Goal: Task Accomplishment & Management: Use online tool/utility

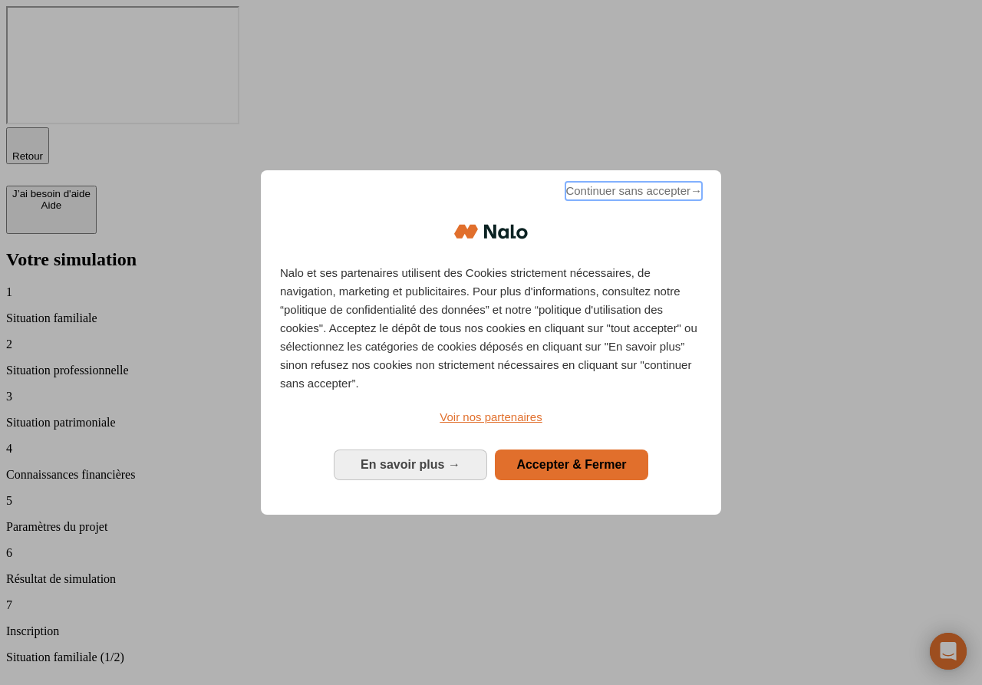
click at [614, 200] on span "Continuer sans accepter →" at bounding box center [633, 191] width 137 height 18
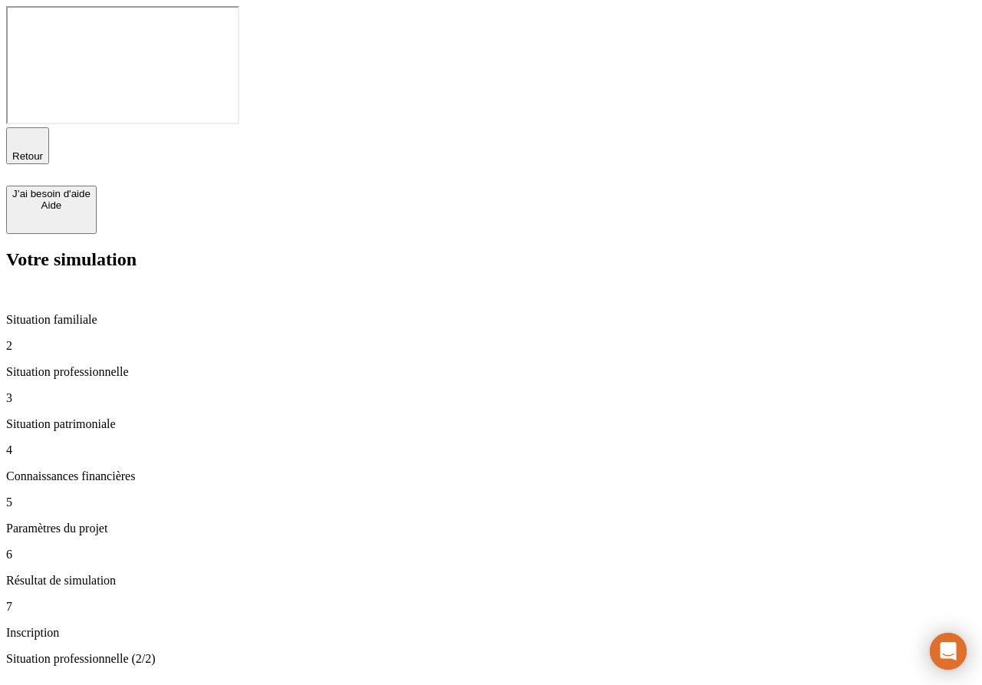
type input "50 000"
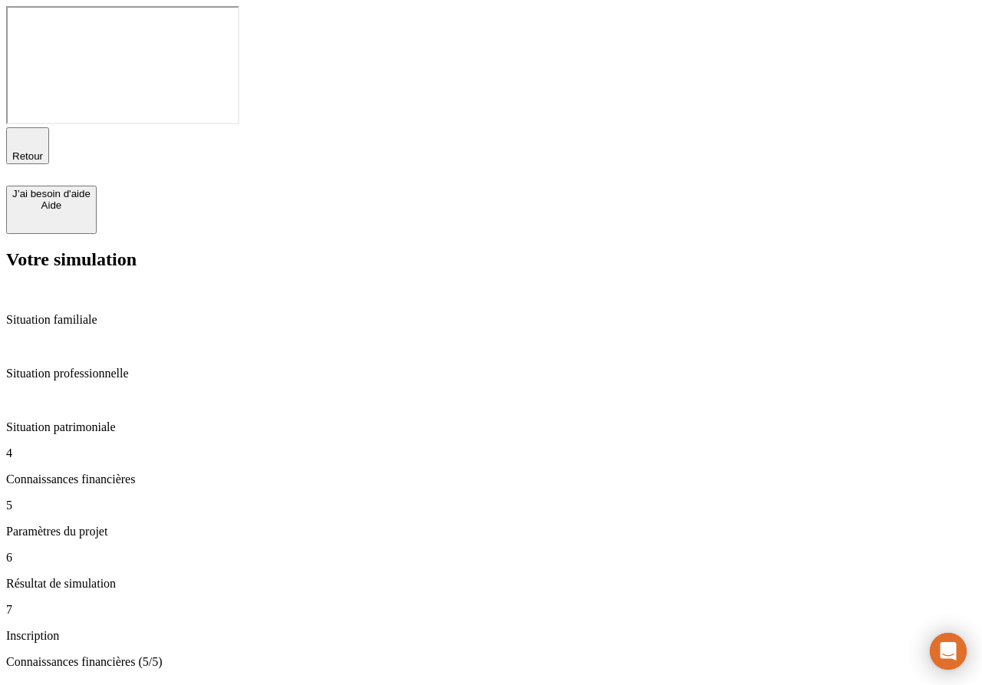
type input "28"
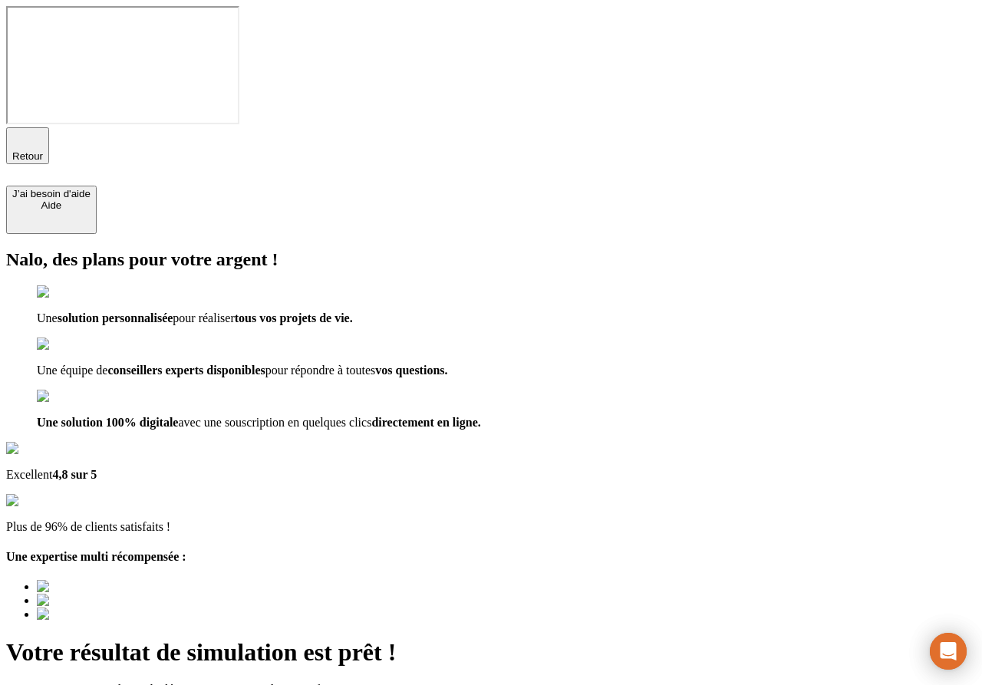
click at [601, 683] on p "Renseignez votre email pour le découvrir et sauvegarder vos informations :" at bounding box center [491, 690] width 970 height 14
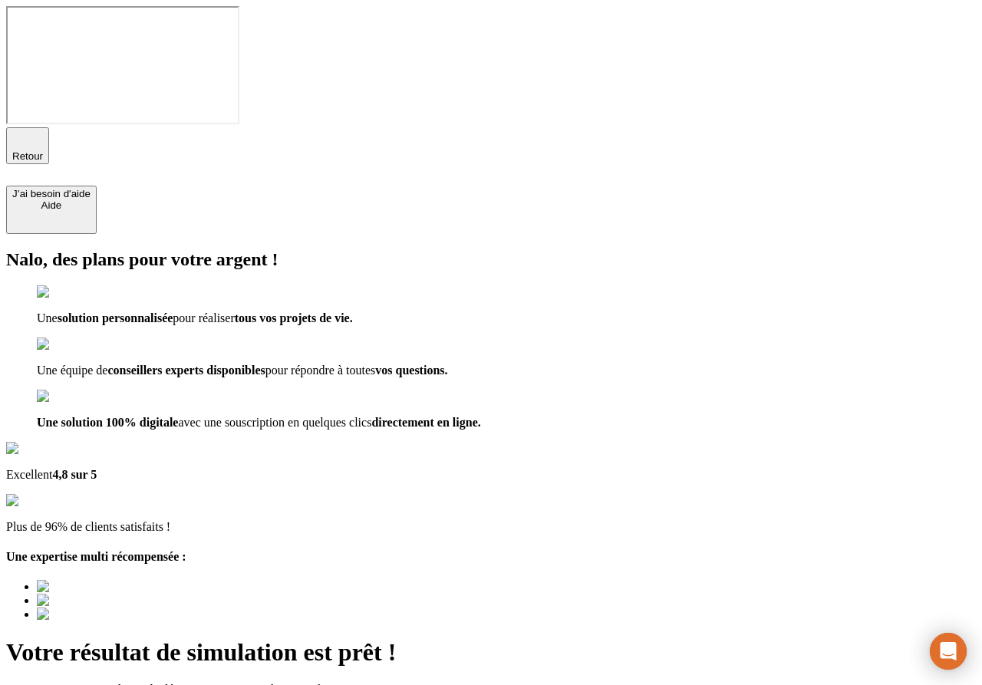
type input "anthony.abitbol+poubelle@nalo.fr"
checkbox input "true"
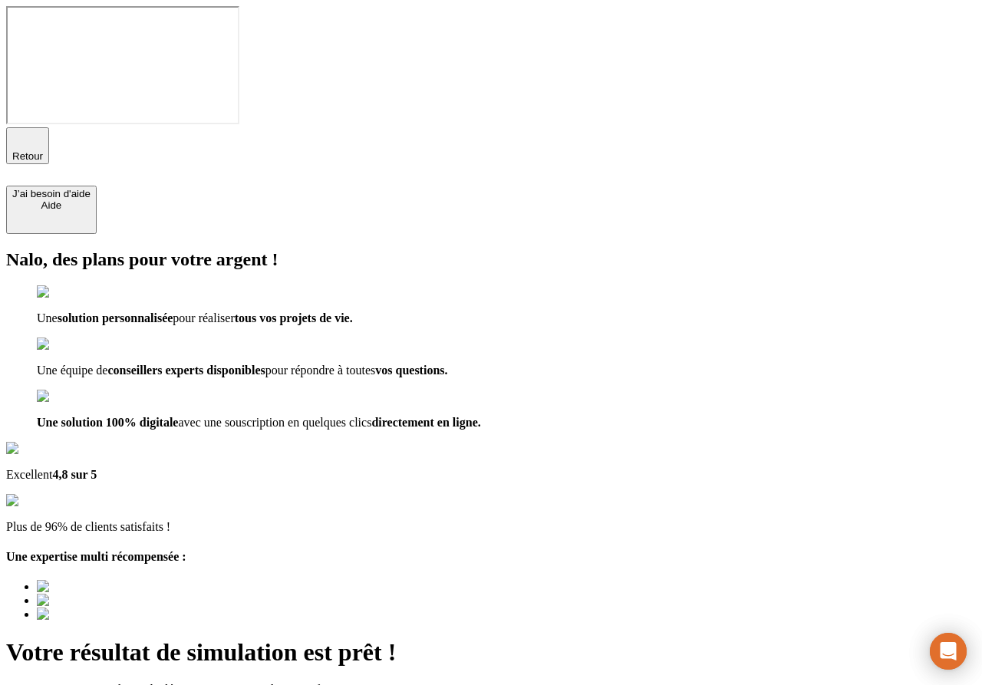
checkbox input "true"
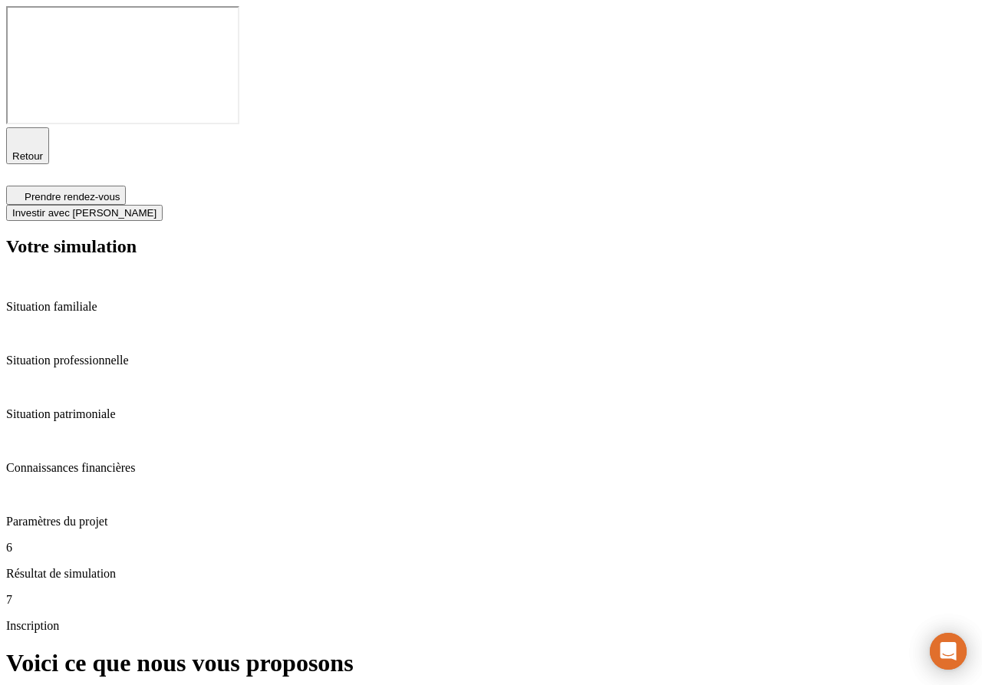
click at [156, 207] on span "Investir avec Nalo" at bounding box center [84, 213] width 144 height 12
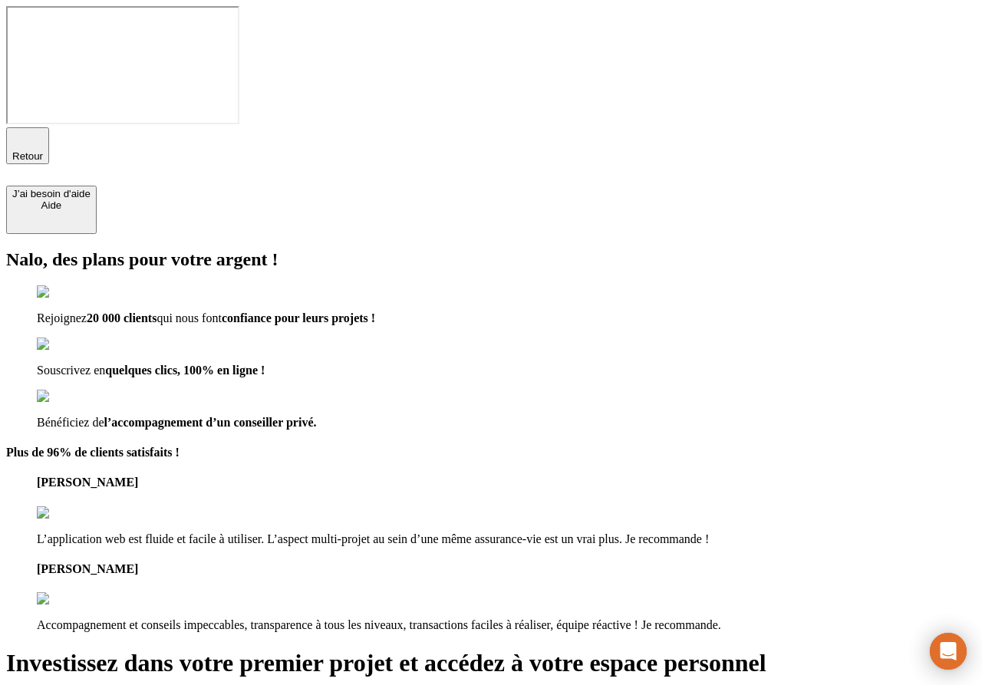
type input "anthony.abitbol+testemailsimulation@nalo.fr"
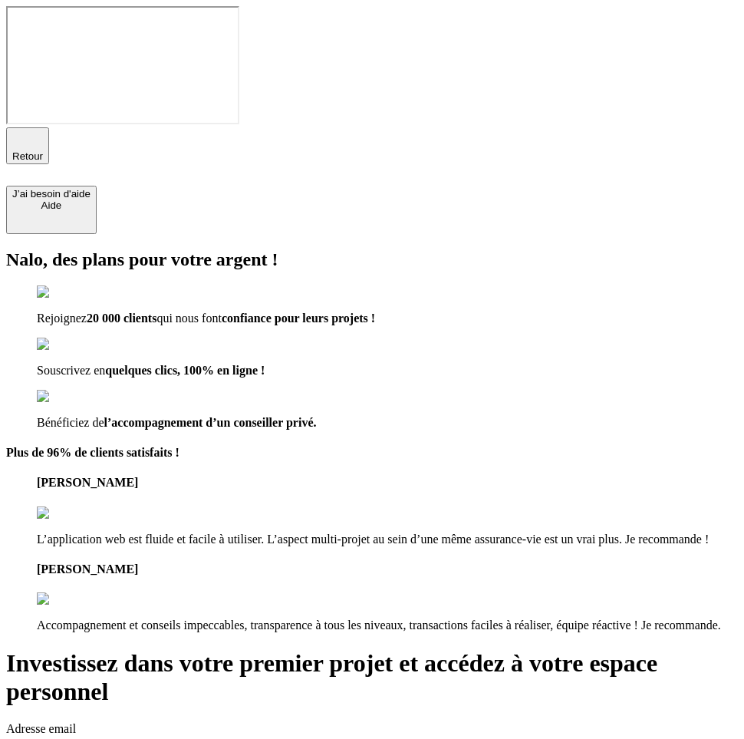
click at [28, 162] on span "button" at bounding box center [28, 162] width 0 height 0
click at [19, 130] on icon "button" at bounding box center [27, 139] width 18 height 18
click at [20, 130] on icon "button" at bounding box center [27, 139] width 18 height 18
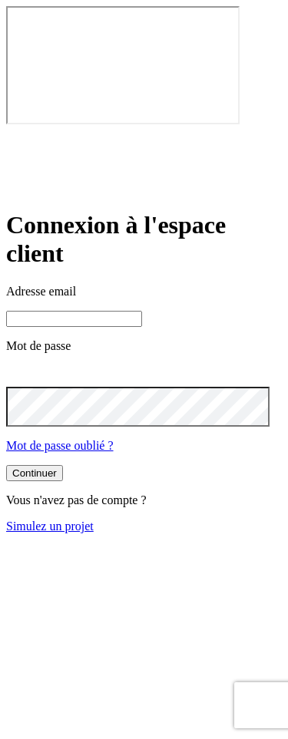
click at [92, 311] on input at bounding box center [74, 319] width 136 height 16
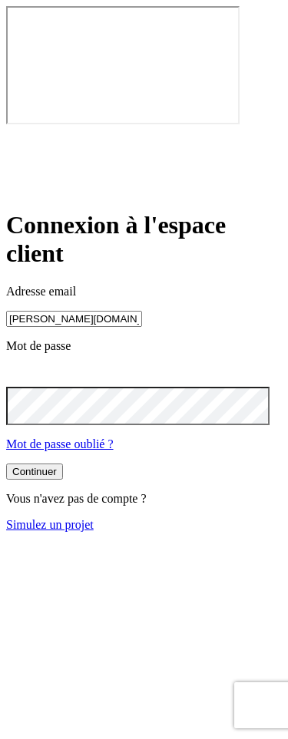
type input "james.bond+47@nalo.fr"
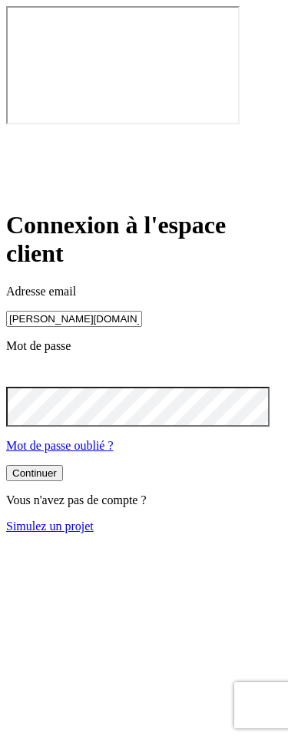
click at [63, 465] on button "Continuer" at bounding box center [34, 473] width 57 height 16
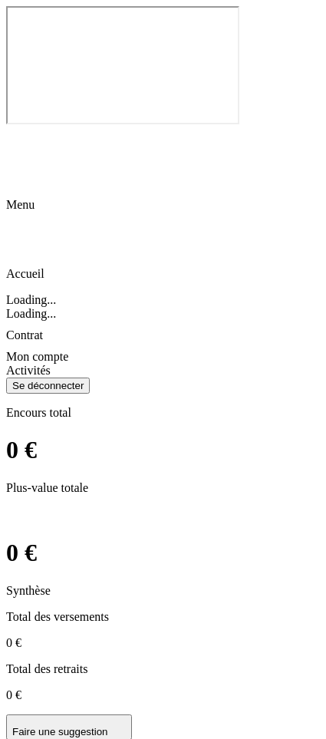
click at [21, 131] on icon at bounding box center [15, 136] width 11 height 11
click at [21, 216] on icon at bounding box center [15, 221] width 11 height 11
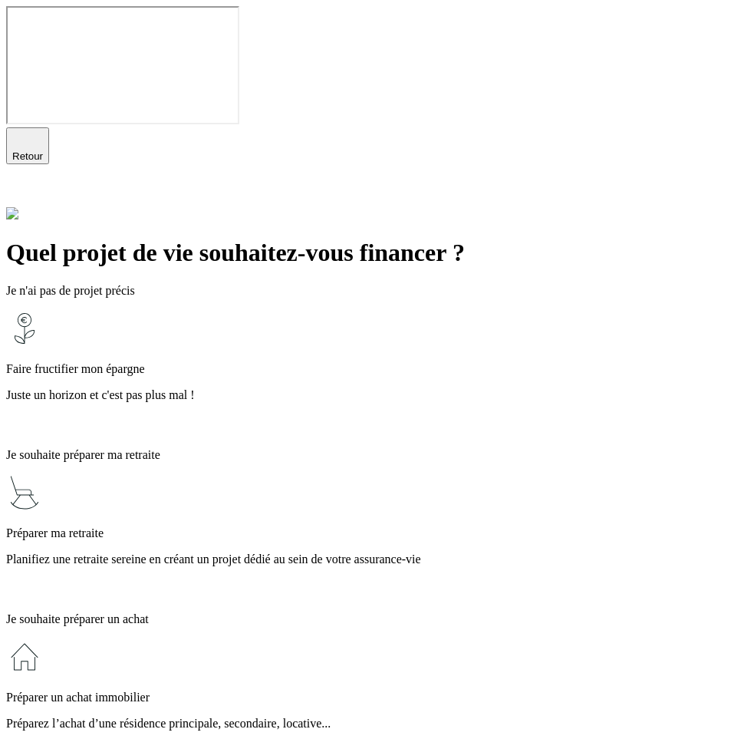
click at [260, 388] on p "Juste un horizon et c'est pas plus mal !" at bounding box center [372, 395] width 732 height 14
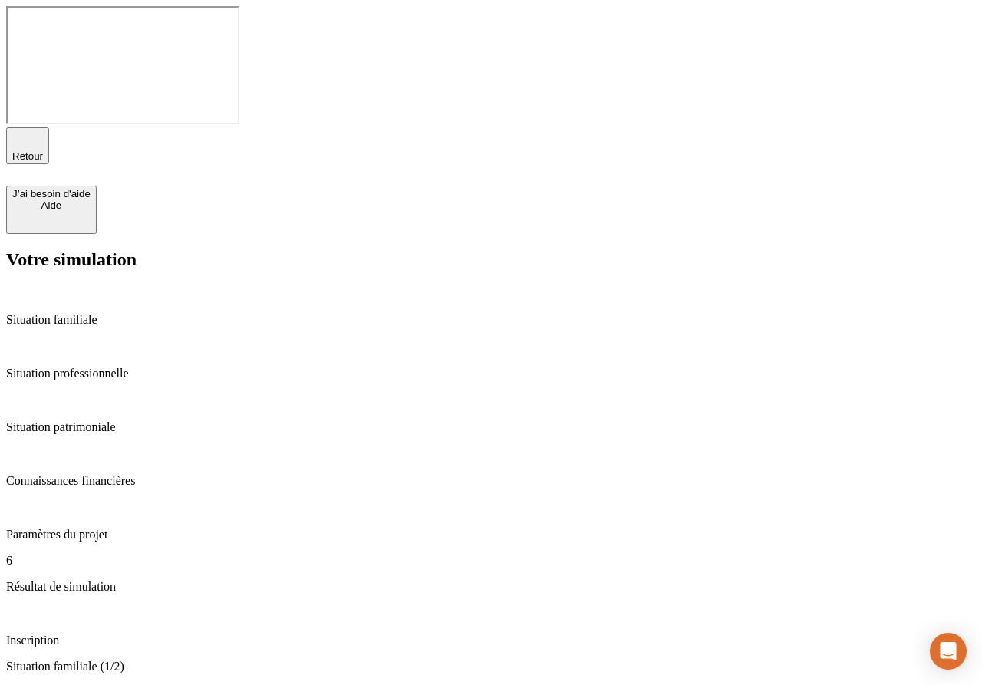
click at [120, 528] on p "Paramètres du projet" at bounding box center [491, 535] width 970 height 14
click at [132, 554] on div "6 Résultat de simulation" at bounding box center [491, 574] width 970 height 40
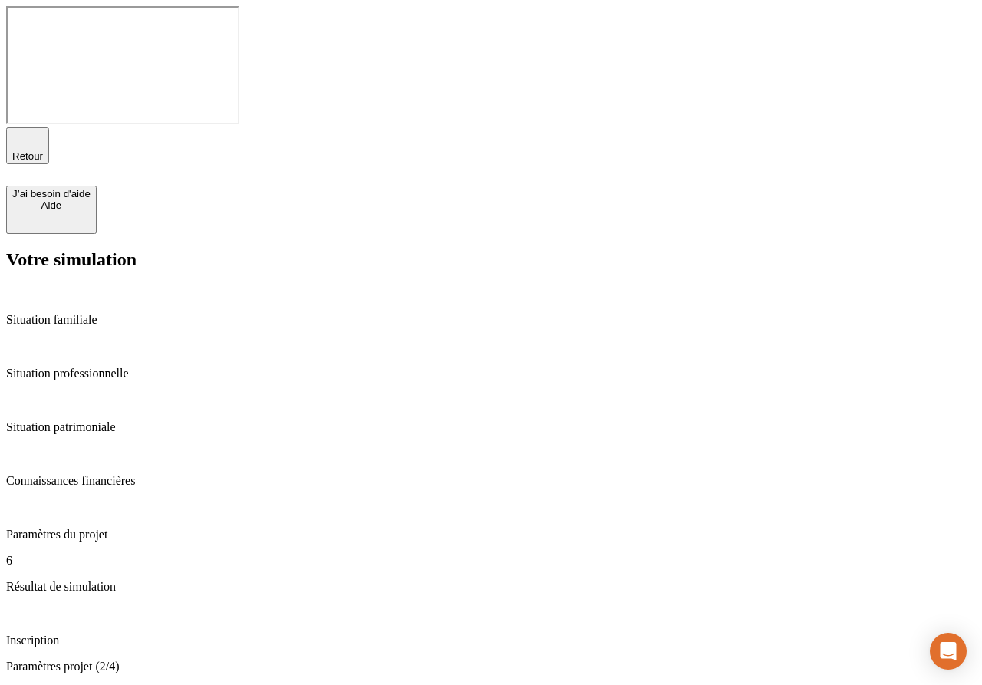
type input "28"
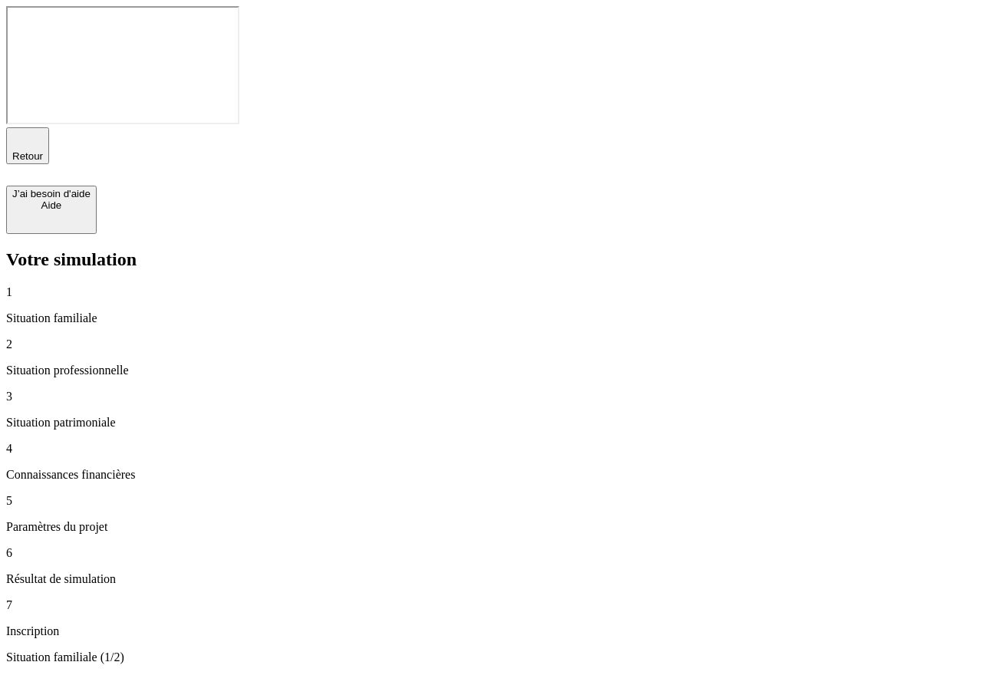
type input "50 000"
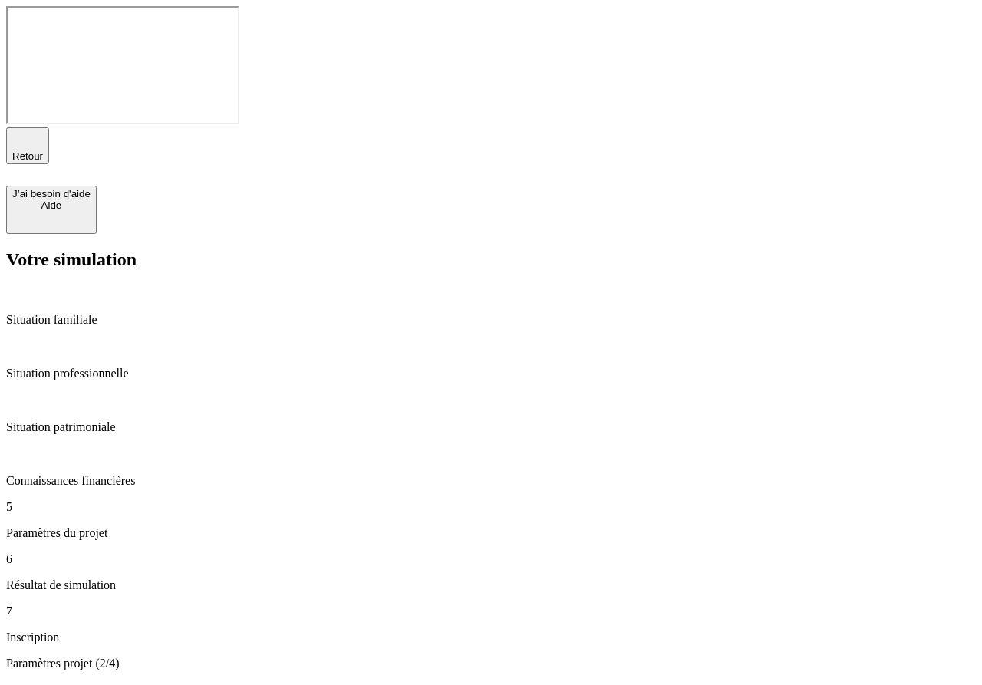
type input "28"
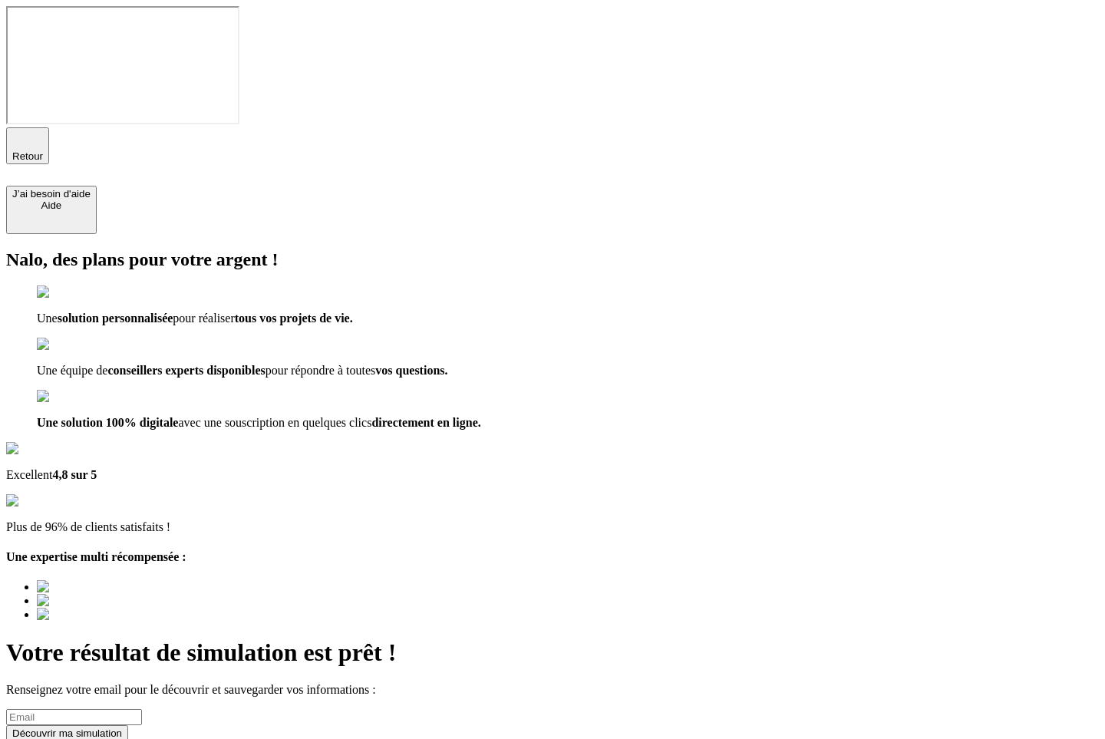
click at [142, 684] on input at bounding box center [74, 717] width 136 height 16
type input "a@b.co"
click at [122, 684] on div "Découvrir ma simulation" at bounding box center [67, 733] width 110 height 12
